Goal: Find contact information: Find contact information

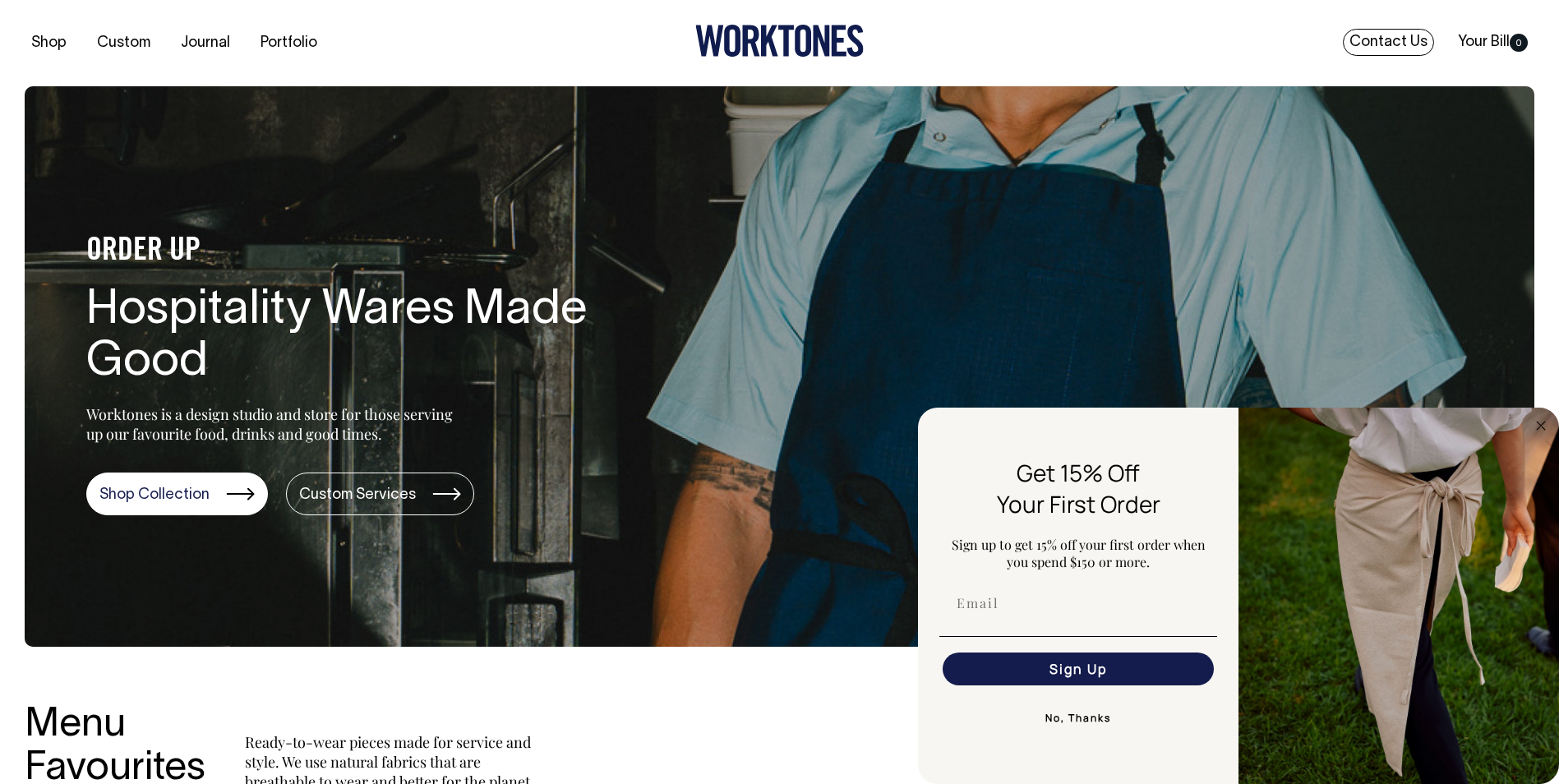
click at [1398, 36] on link "Contact Us" at bounding box center [1387, 42] width 92 height 27
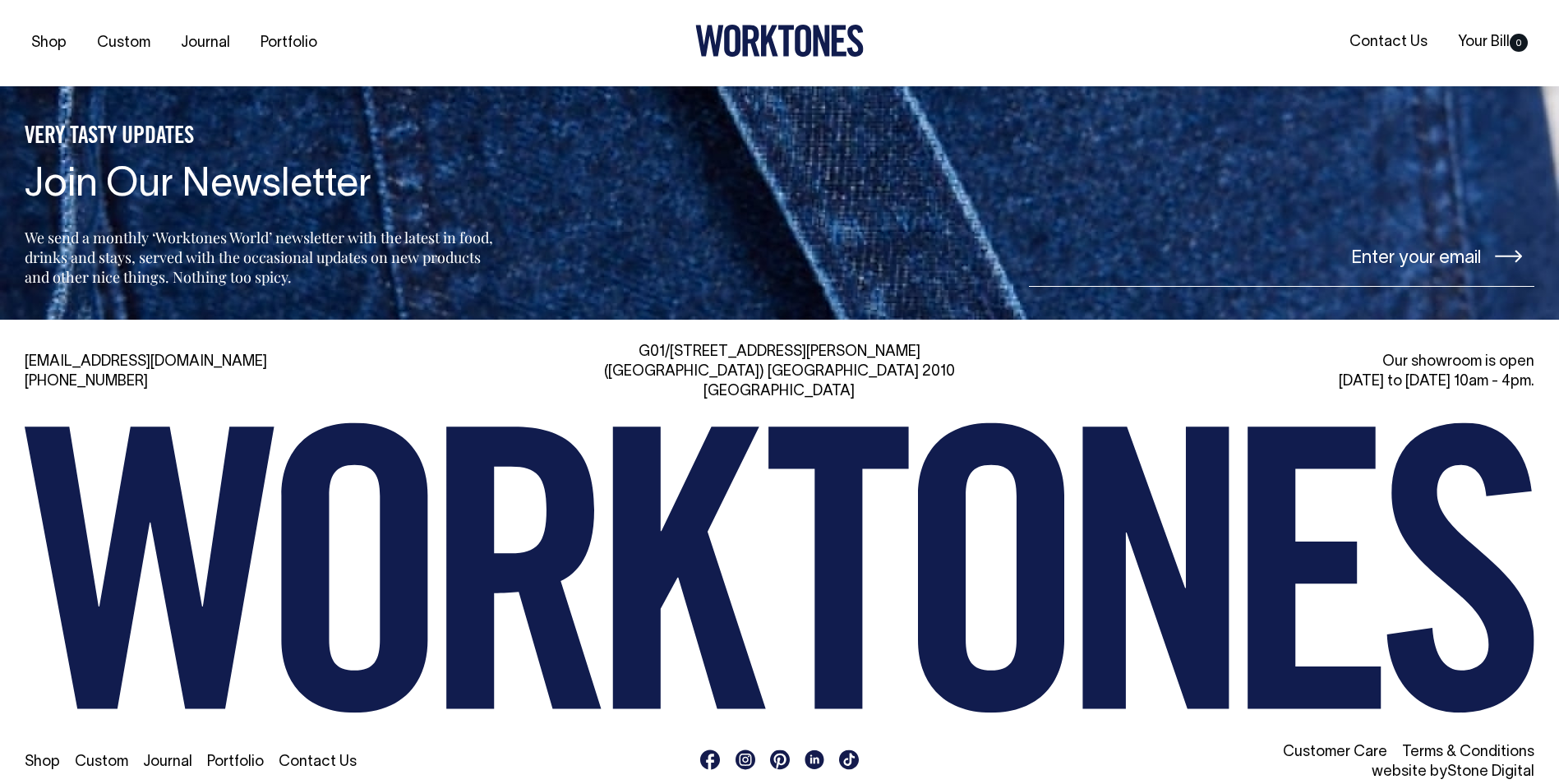
scroll to position [4037, 0]
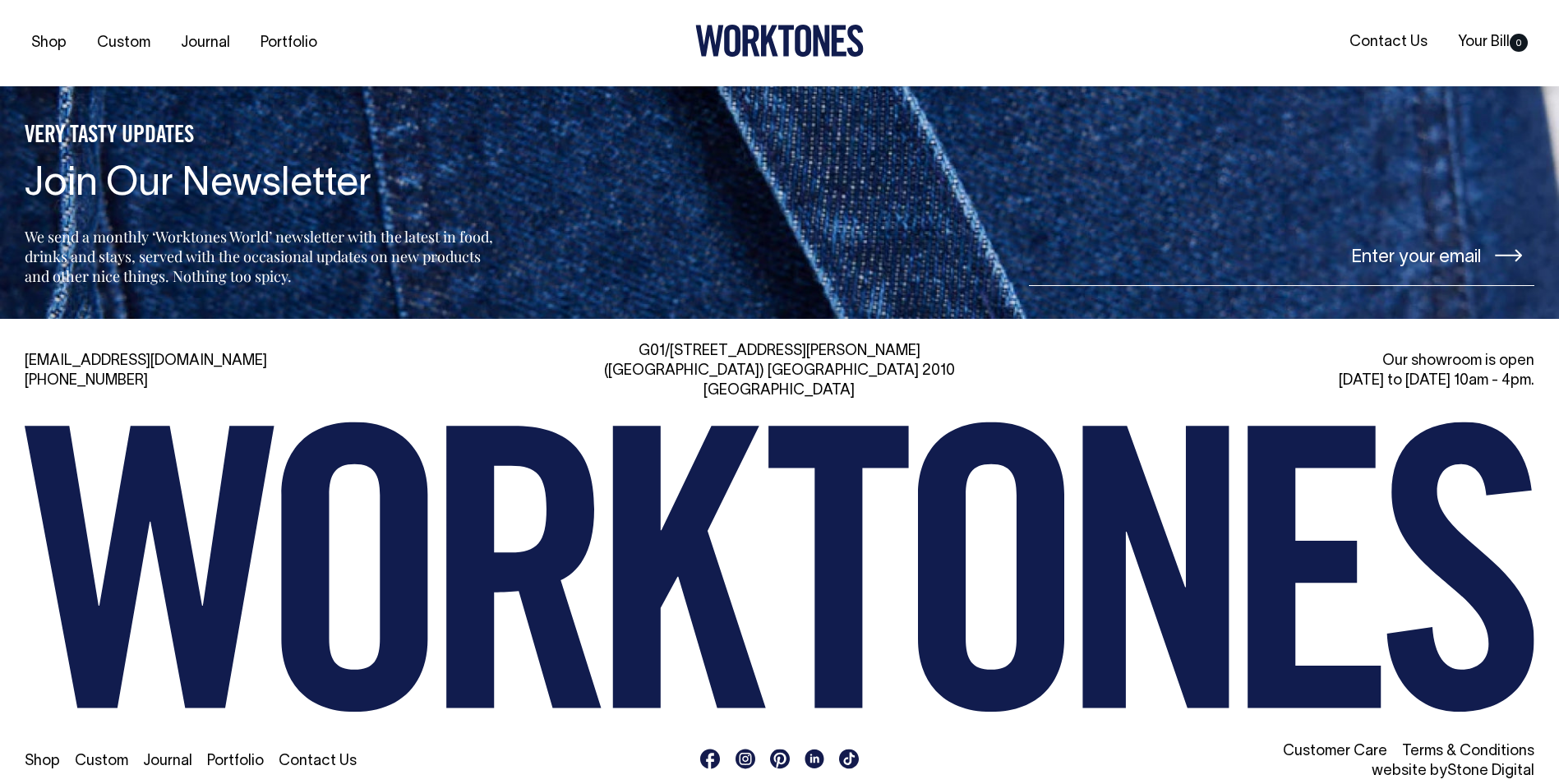
click at [332, 754] on link "Contact Us" at bounding box center [317, 761] width 78 height 13
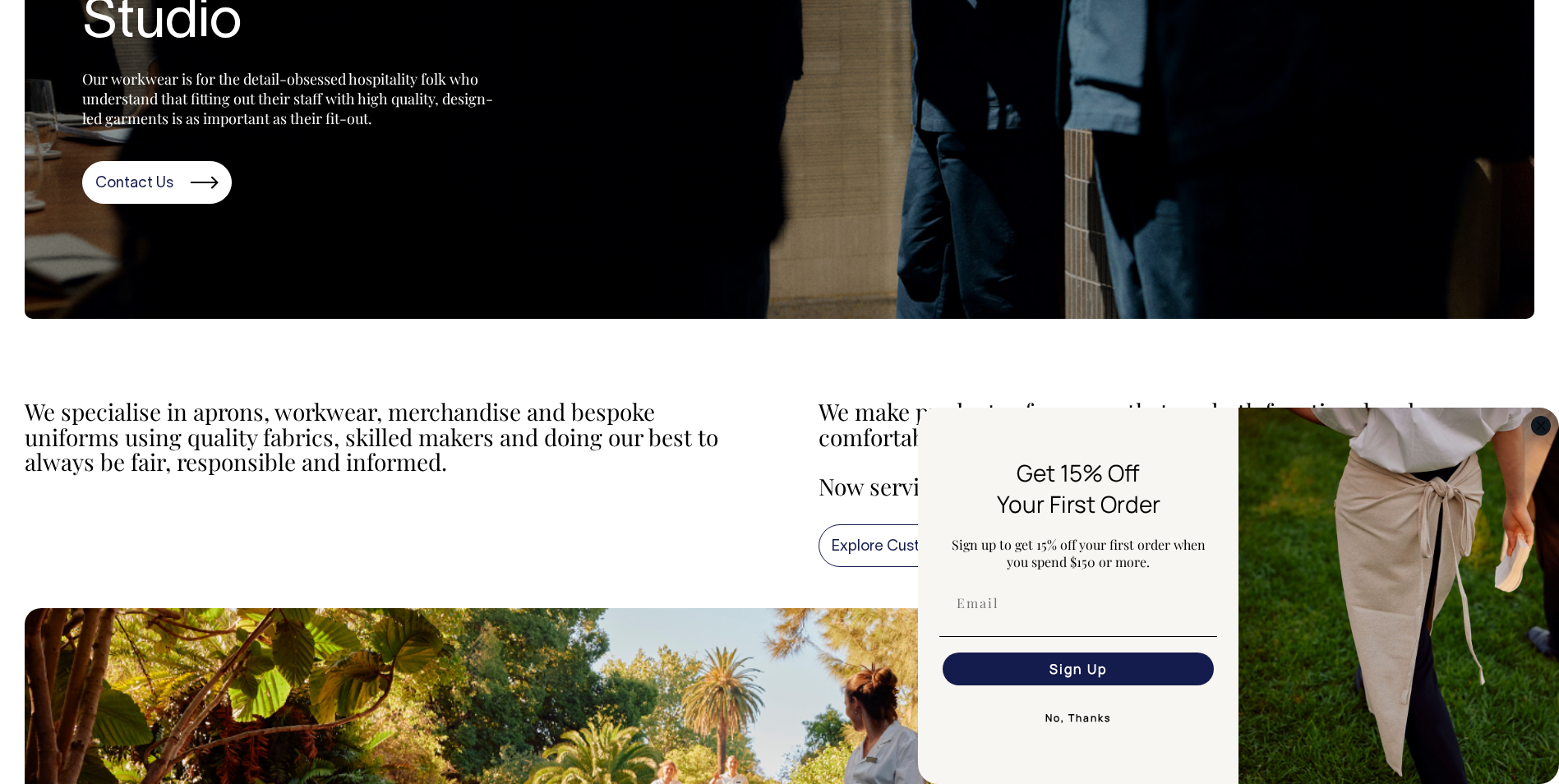
scroll to position [328, 0]
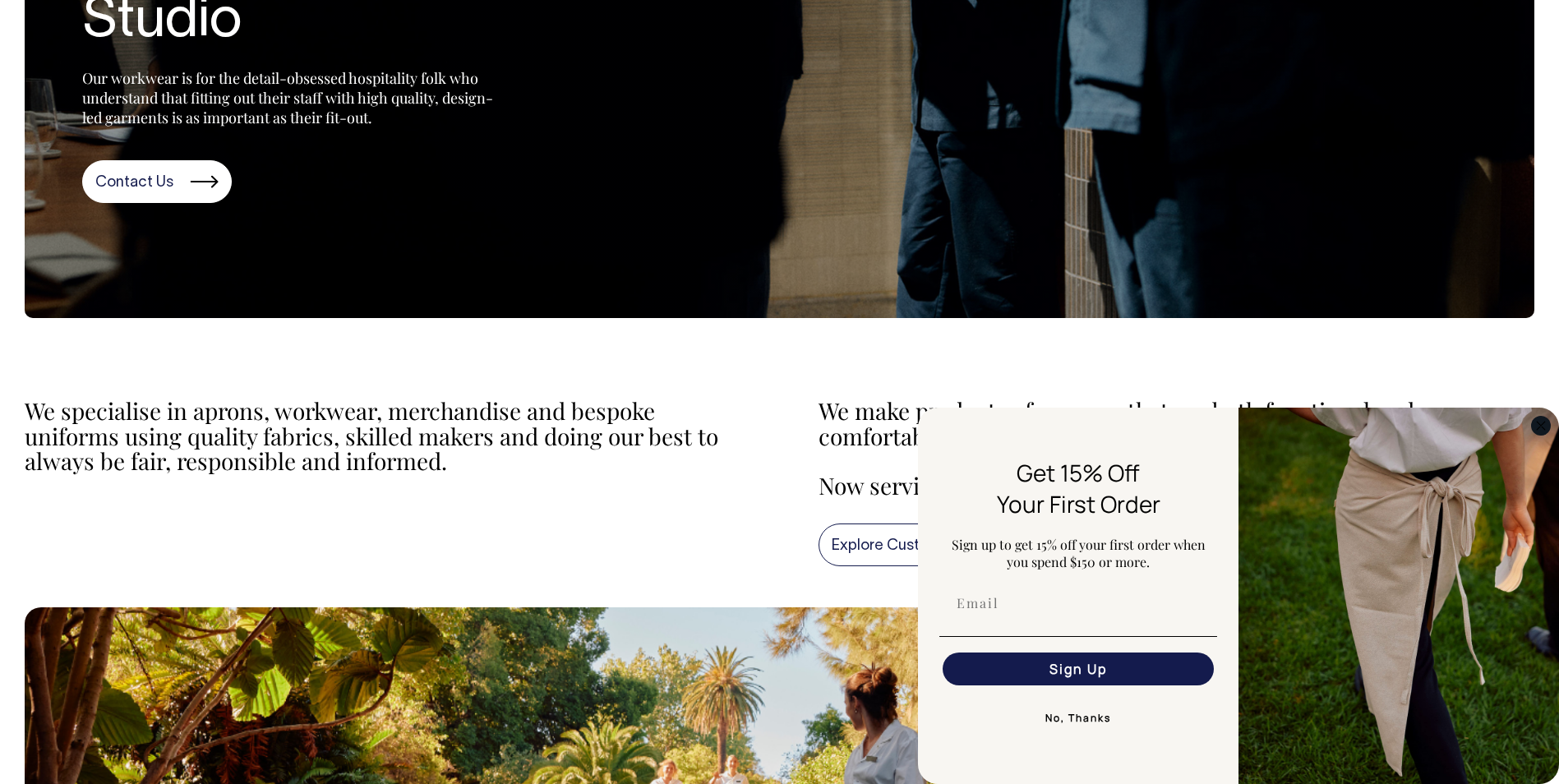
click at [1541, 424] on circle "Close dialog" at bounding box center [1542, 426] width 19 height 19
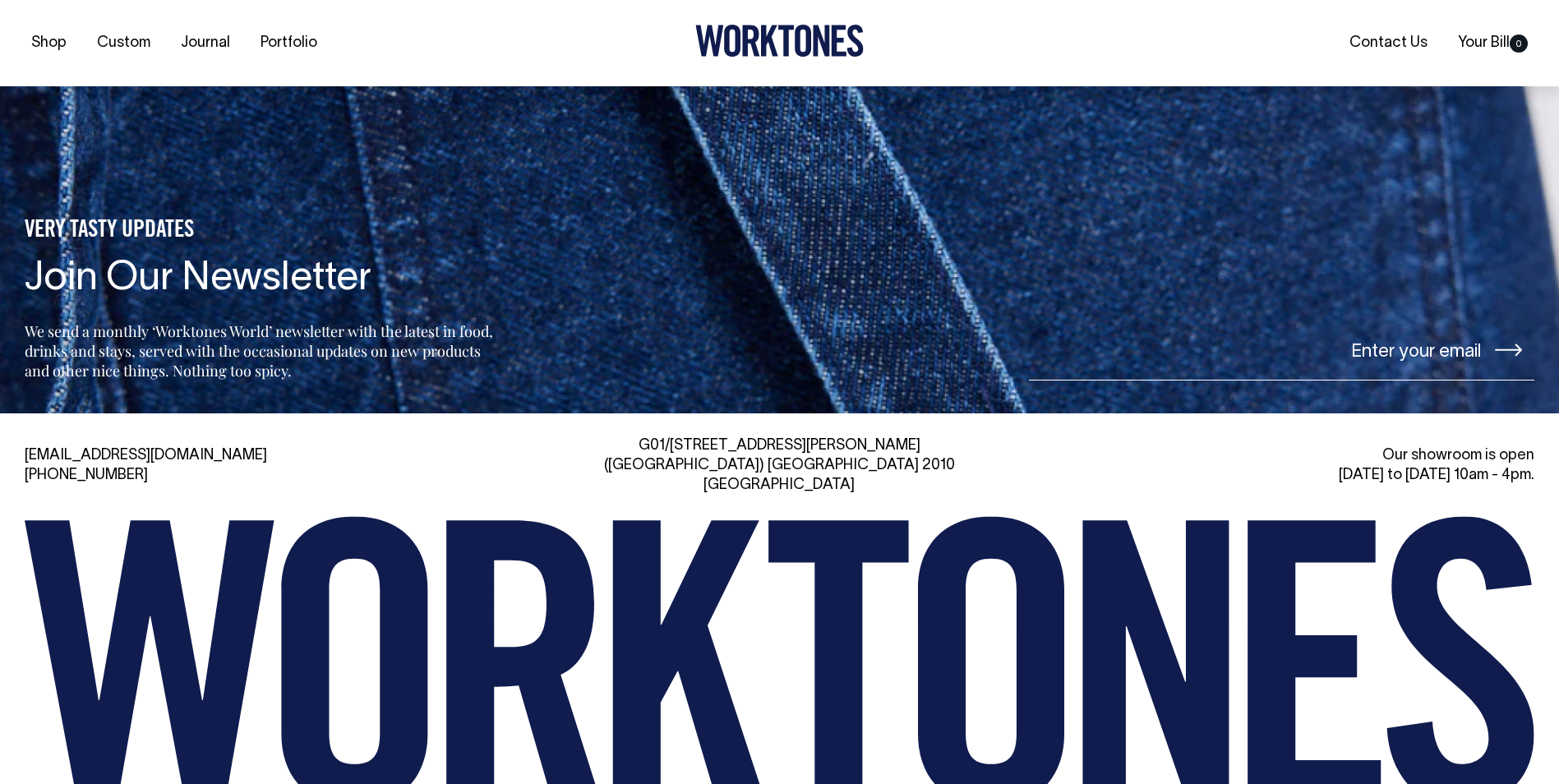
scroll to position [3942, 0]
drag, startPoint x: 170, startPoint y: 451, endPoint x: 23, endPoint y: 444, distance: 147.2
click at [23, 444] on div "hi@worktones.com +61 2 7203 1616 G01/50 Marshall St, Surry Hills (Gadigal) NSW …" at bounding box center [780, 655] width 1559 height 439
copy link "[EMAIL_ADDRESS][DOMAIN_NAME]"
